Goal: Communication & Community: Ask a question

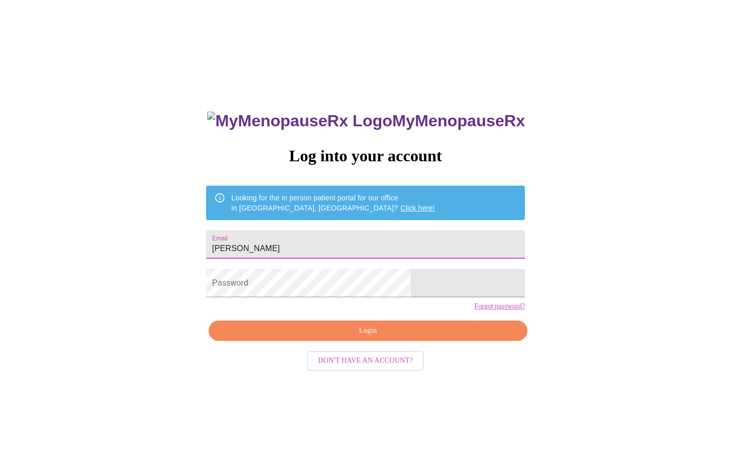
click at [459, 243] on input "[PERSON_NAME]" at bounding box center [365, 244] width 319 height 28
click at [401, 242] on input "[PERSON_NAME]" at bounding box center [365, 244] width 319 height 28
type input "J"
click at [351, 245] on input "[PERSON_NAME]" at bounding box center [365, 244] width 319 height 28
type input "J"
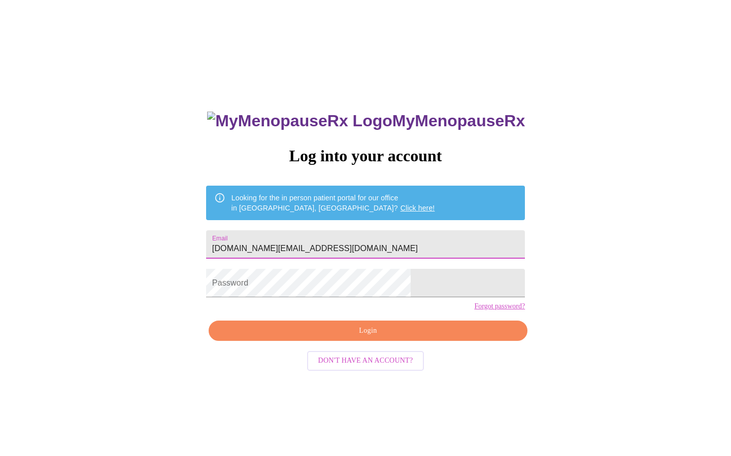
type input "[DOMAIN_NAME][EMAIL_ADDRESS][DOMAIN_NAME]"
click at [365, 337] on span "Login" at bounding box center [367, 331] width 295 height 13
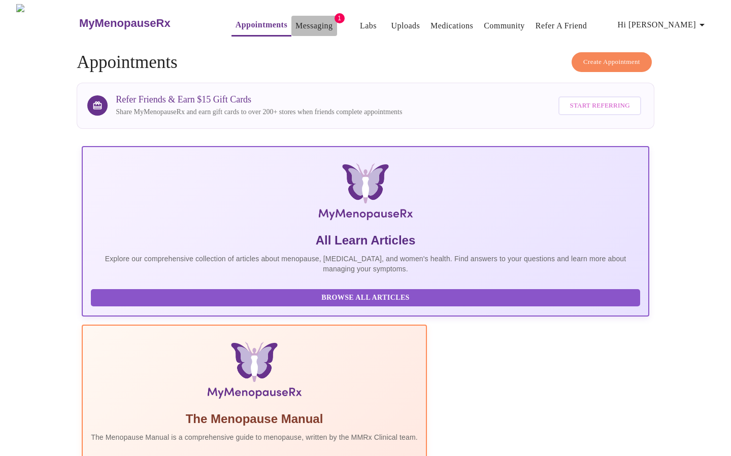
click at [295, 26] on link "Messaging" at bounding box center [313, 26] width 37 height 14
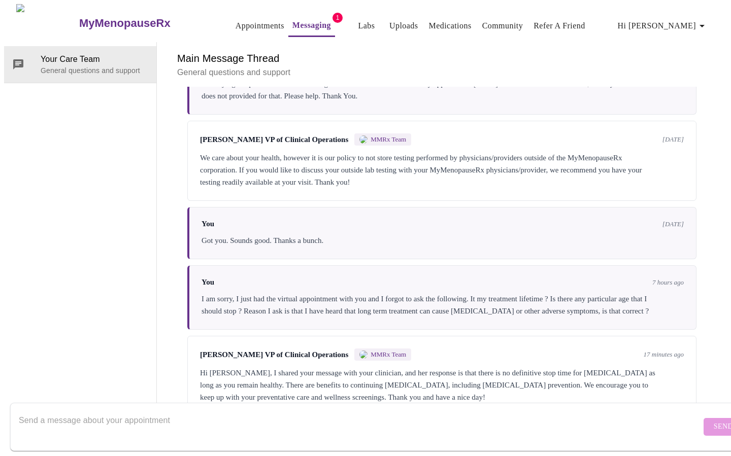
scroll to position [38, 0]
click at [540, 367] on div "Hi [PERSON_NAME], I shared your message with your clinician, and her response i…" at bounding box center [442, 385] width 484 height 37
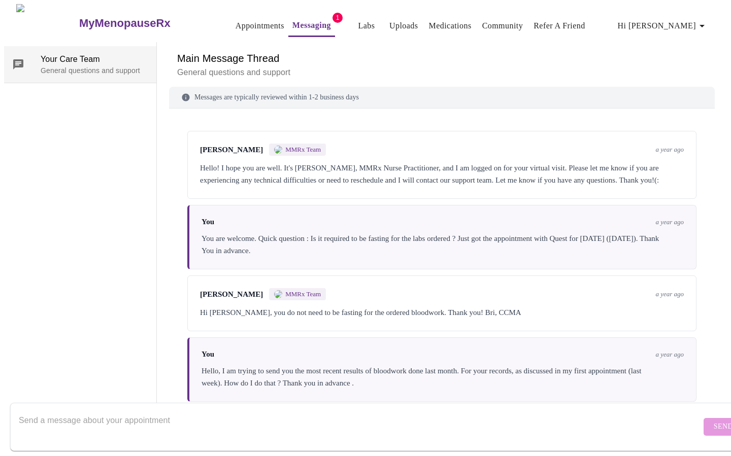
scroll to position [0, 0]
